Goal: Task Accomplishment & Management: Use online tool/utility

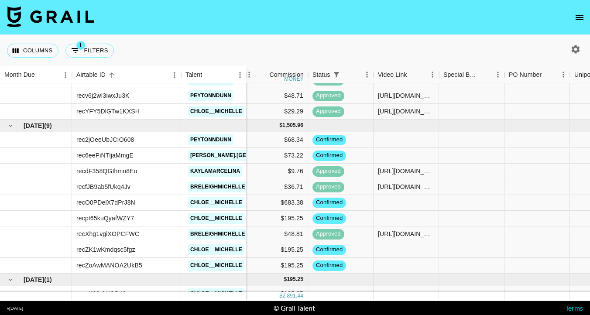
scroll to position [326, 452]
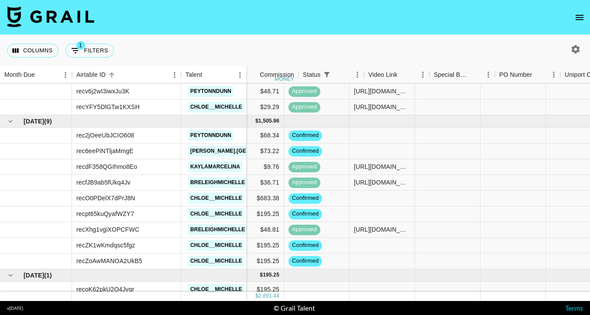
scroll to position [321, 480]
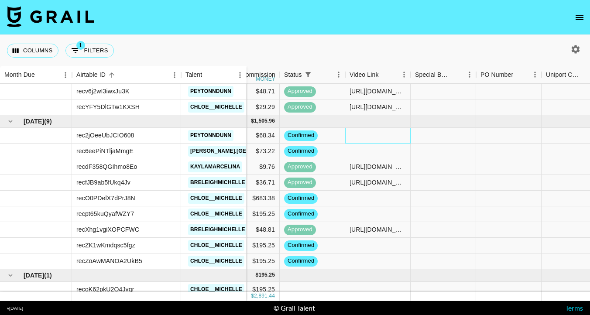
click at [371, 140] on div at bounding box center [378, 136] width 66 height 16
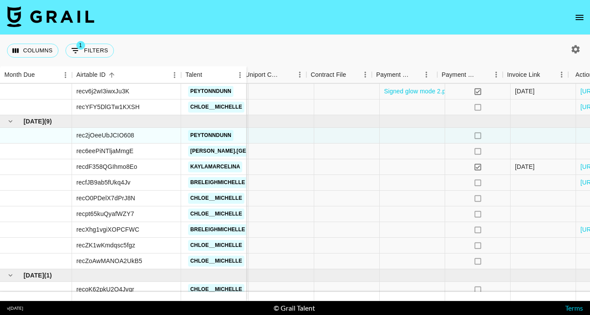
scroll to position [321, 794]
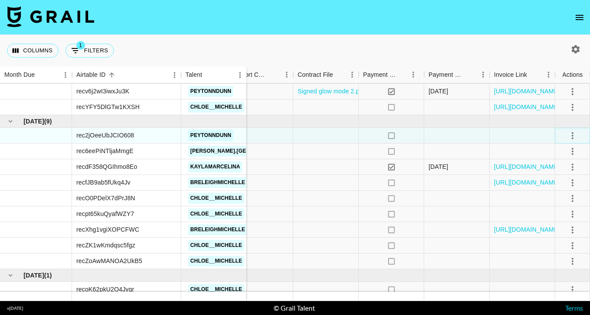
click at [571, 137] on icon "select merge strategy" at bounding box center [573, 136] width 10 height 10
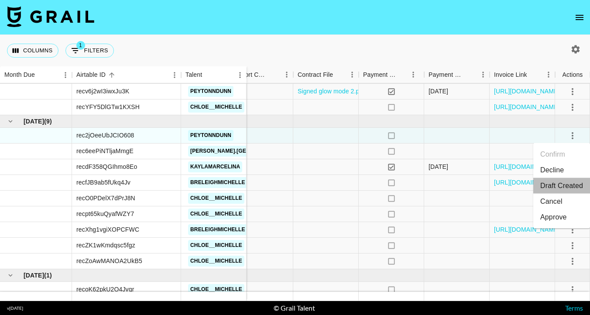
click at [555, 189] on li "Draft Created" at bounding box center [562, 186] width 57 height 16
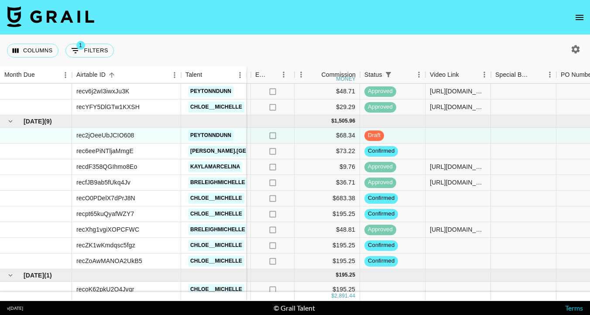
scroll to position [321, 404]
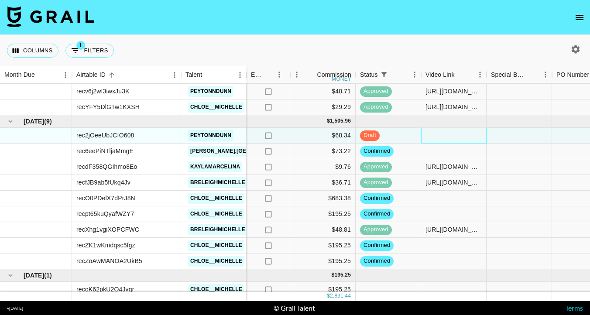
click at [436, 138] on div at bounding box center [454, 136] width 66 height 16
type input "[URL][DOMAIN_NAME]"
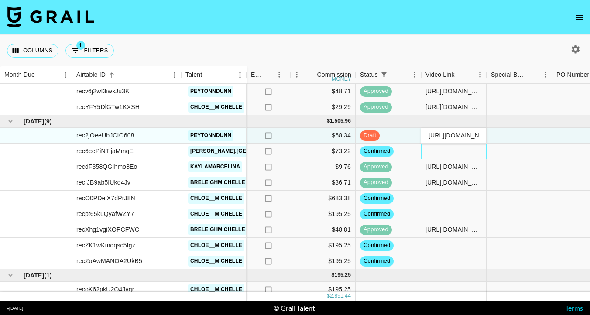
click at [448, 147] on div at bounding box center [454, 152] width 66 height 16
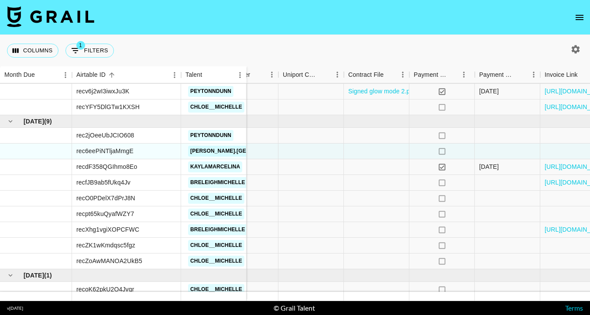
scroll to position [321, 794]
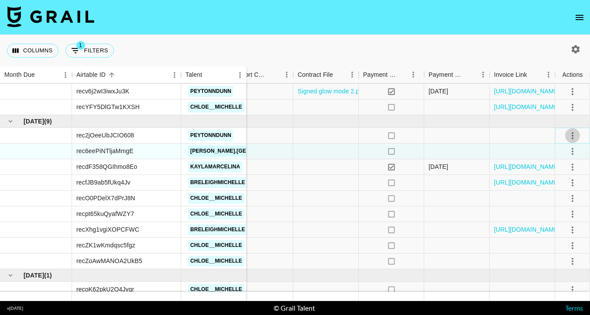
click at [573, 137] on icon "select merge strategy" at bounding box center [573, 136] width 10 height 10
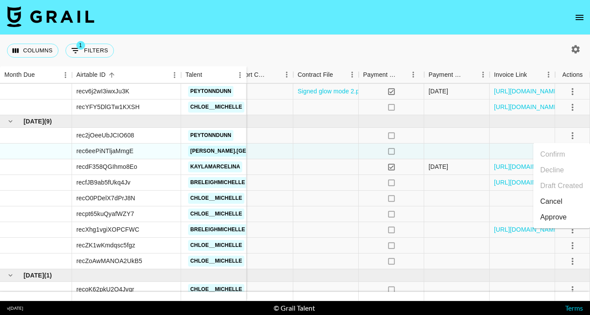
click at [557, 212] on div "Approve" at bounding box center [554, 217] width 27 height 10
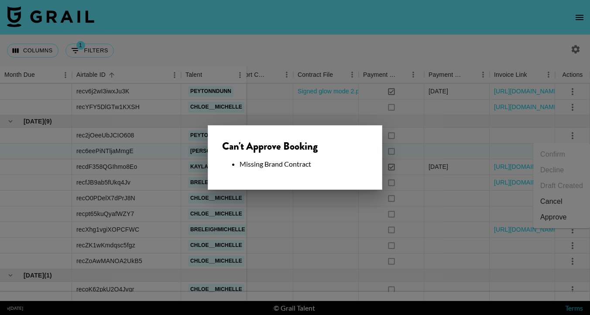
click at [348, 200] on div at bounding box center [295, 157] width 590 height 315
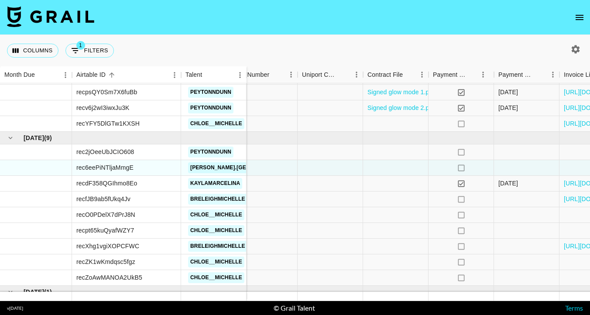
scroll to position [304, 714]
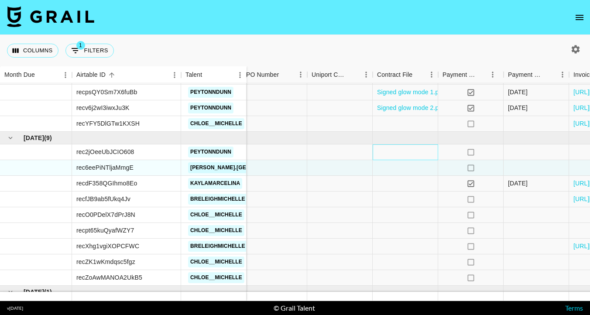
click at [392, 153] on div at bounding box center [406, 153] width 66 height 16
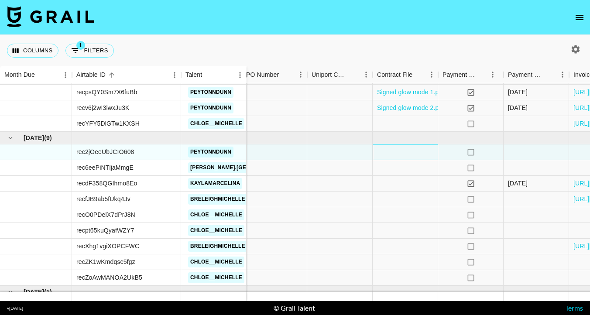
click at [392, 153] on div at bounding box center [406, 153] width 66 height 16
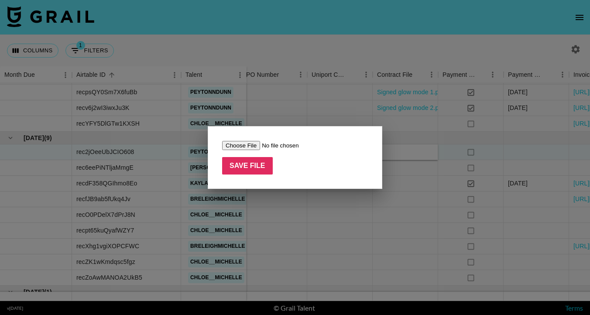
click at [244, 146] on input "file" at bounding box center [277, 145] width 110 height 9
type input "C:\fakepath\[PERSON_NAME] X [PERSON_NAME] Energy TT [DATE].docx.pdf"
click at [254, 162] on input "Save File" at bounding box center [247, 165] width 51 height 17
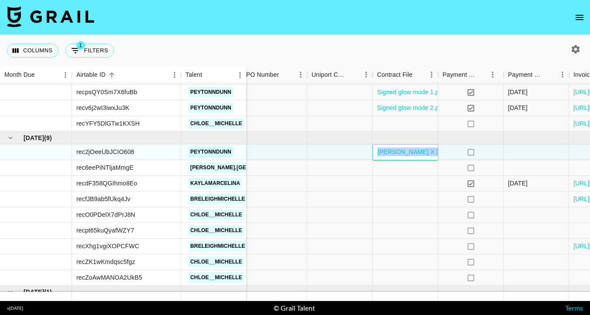
scroll to position [304, 794]
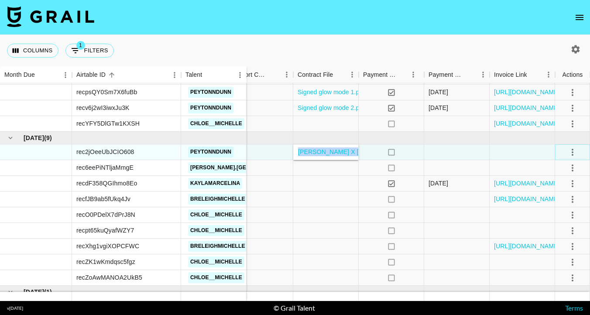
click at [577, 152] on icon "select merge strategy" at bounding box center [573, 152] width 10 height 10
click at [557, 233] on div "Approve" at bounding box center [554, 234] width 27 height 10
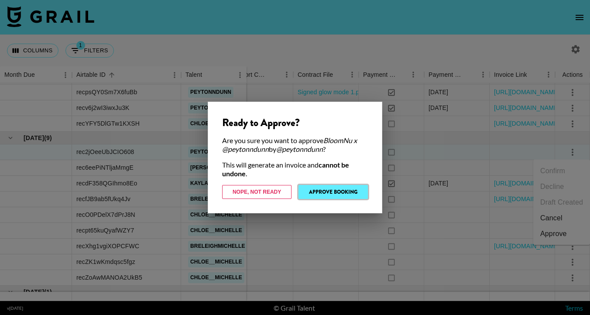
click at [348, 190] on button "Approve Booking" at bounding box center [333, 192] width 69 height 14
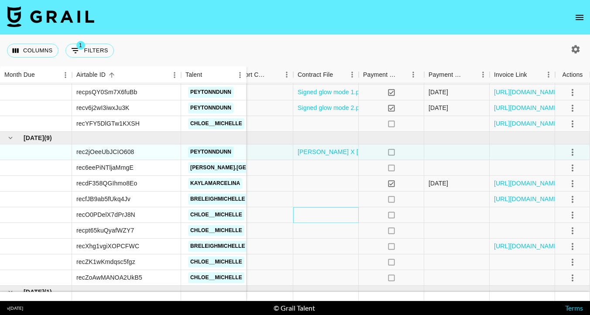
click at [332, 214] on div at bounding box center [326, 215] width 66 height 16
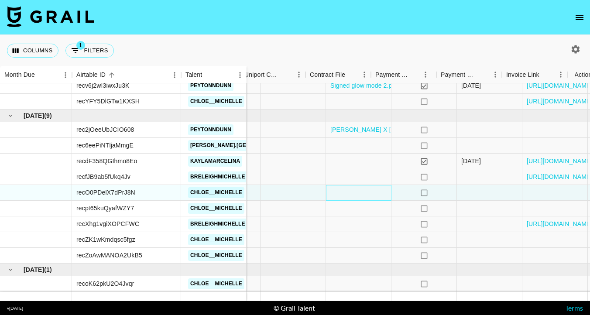
scroll to position [326, 794]
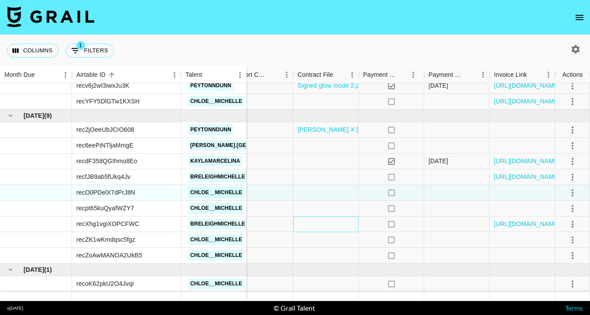
click at [316, 228] on div at bounding box center [326, 225] width 66 height 16
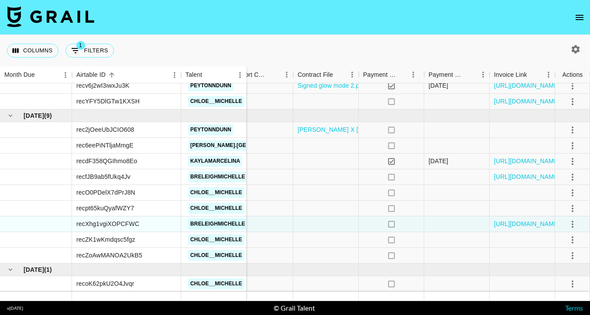
click at [582, 17] on icon "open drawer" at bounding box center [580, 17] width 10 height 10
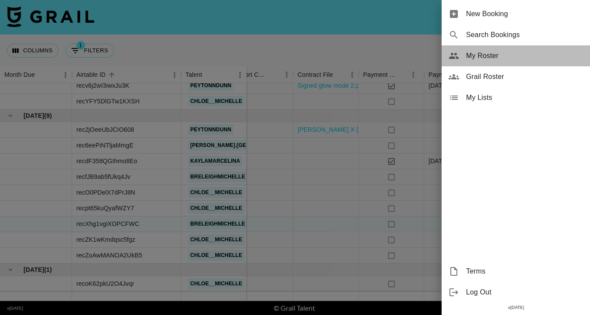
click at [493, 52] on span "My Roster" at bounding box center [524, 56] width 117 height 10
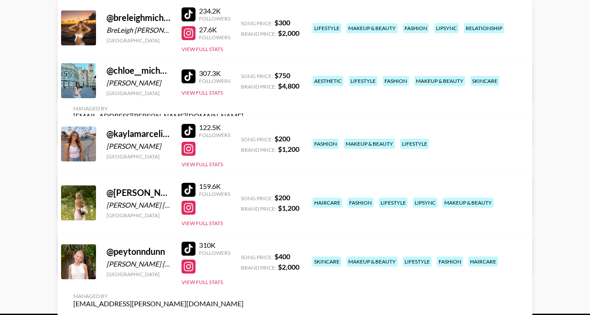
scroll to position [141, 0]
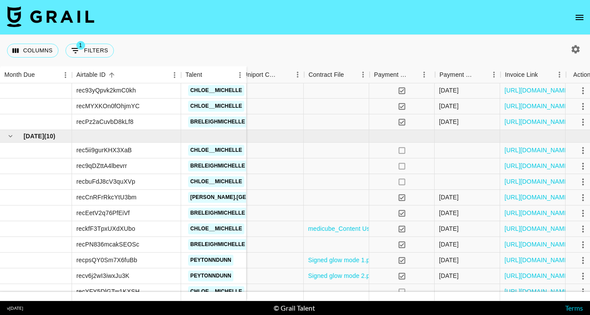
scroll to position [136, 794]
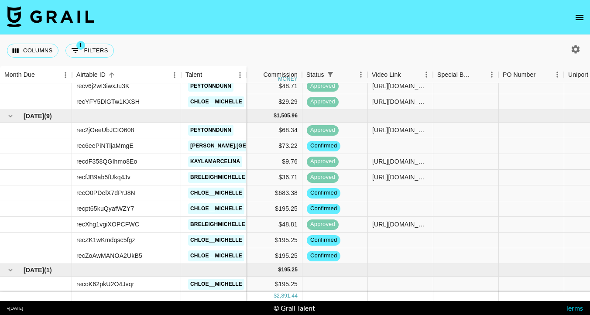
scroll to position [326, 458]
